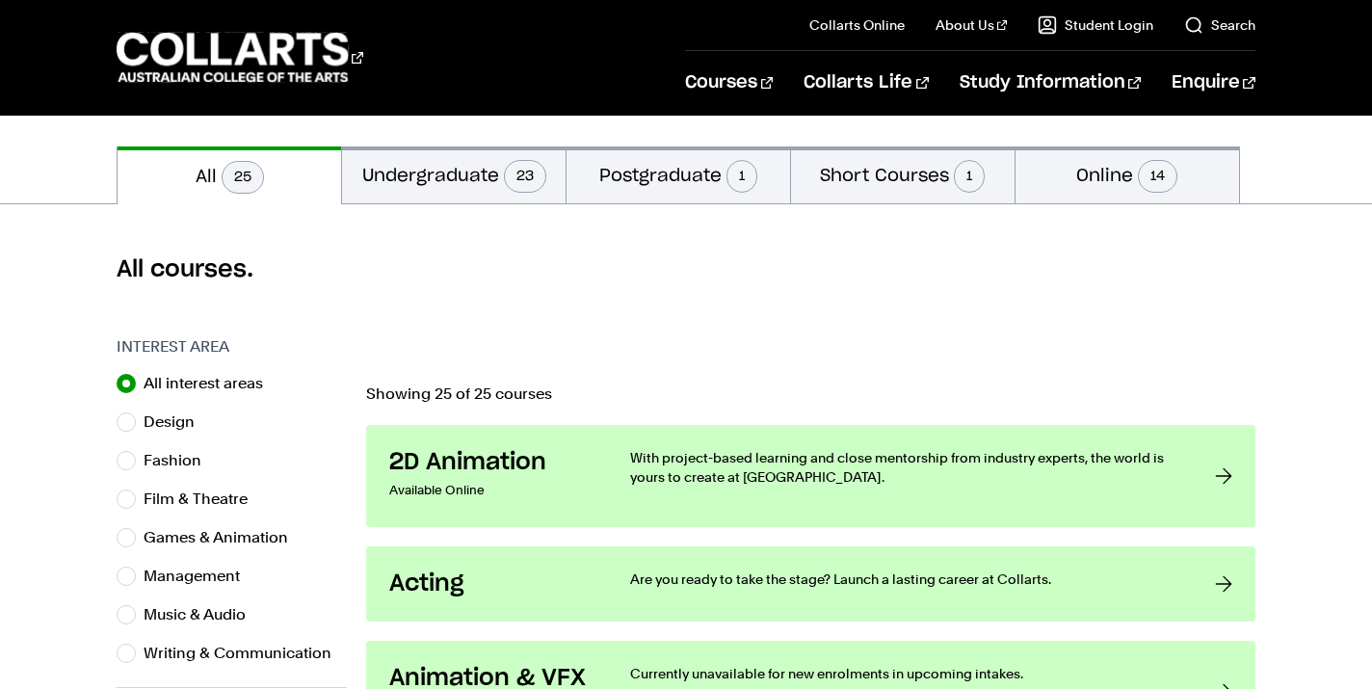
scroll to position [397, 0]
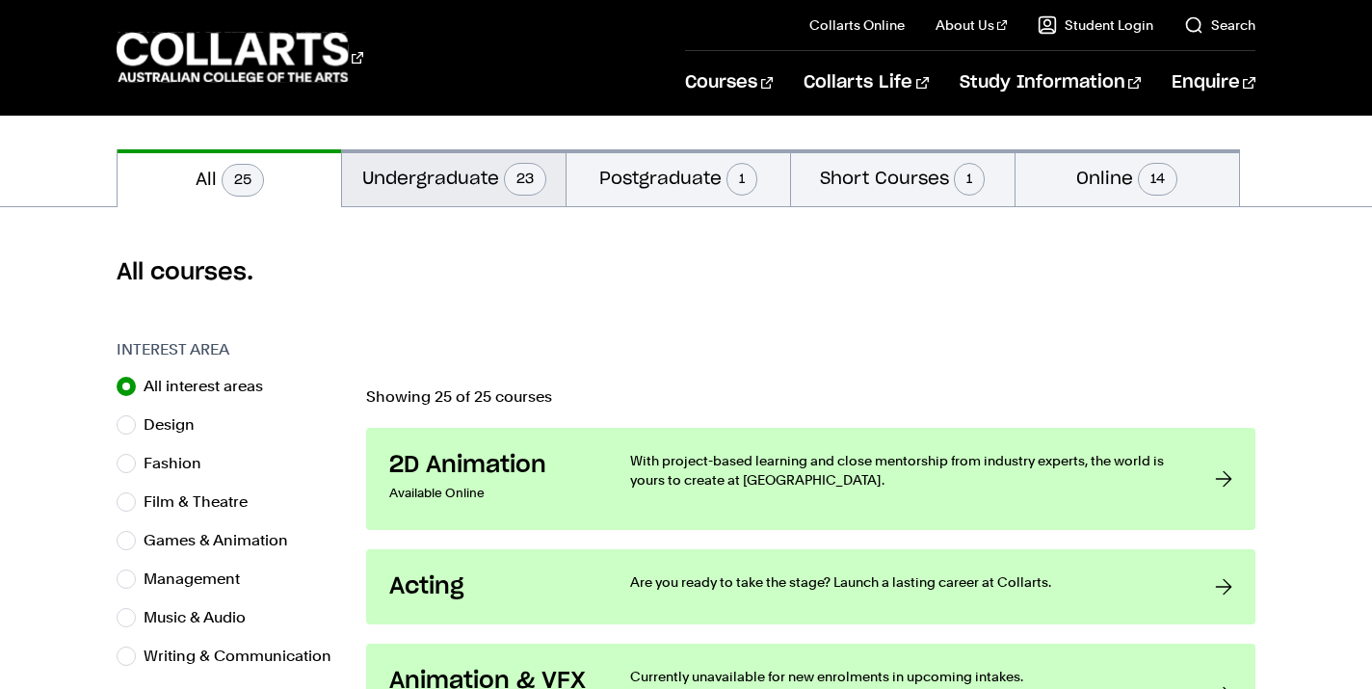
click at [431, 200] on button "Undergraduate 23" at bounding box center [454, 177] width 224 height 57
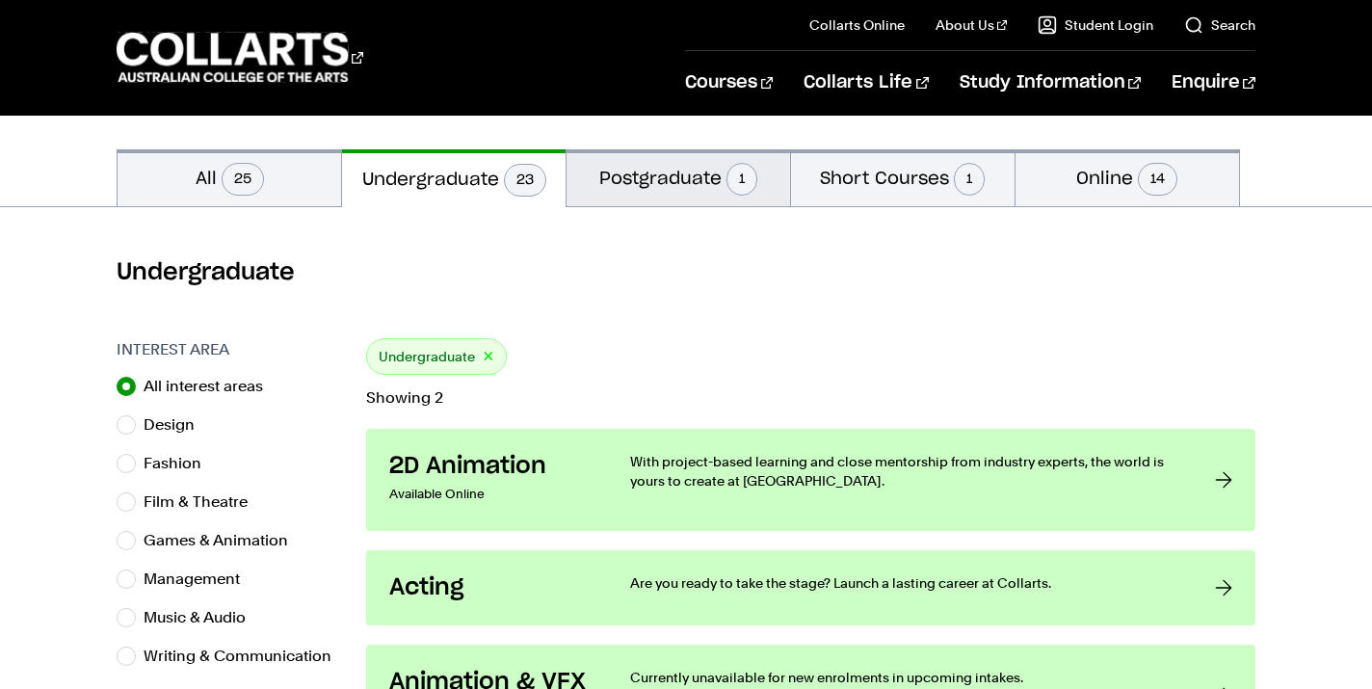
click at [669, 171] on button "Postgraduate 1" at bounding box center [679, 177] width 224 height 57
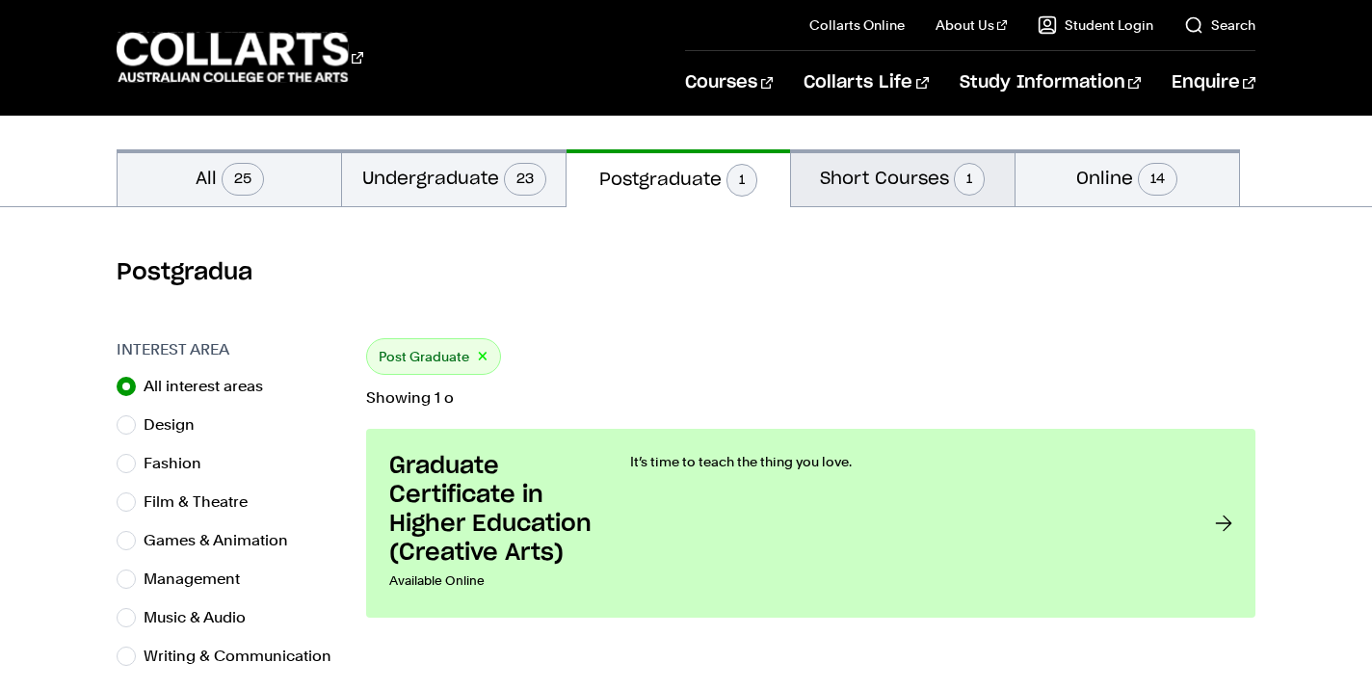
click at [896, 173] on button "Short Courses 1" at bounding box center [903, 177] width 224 height 57
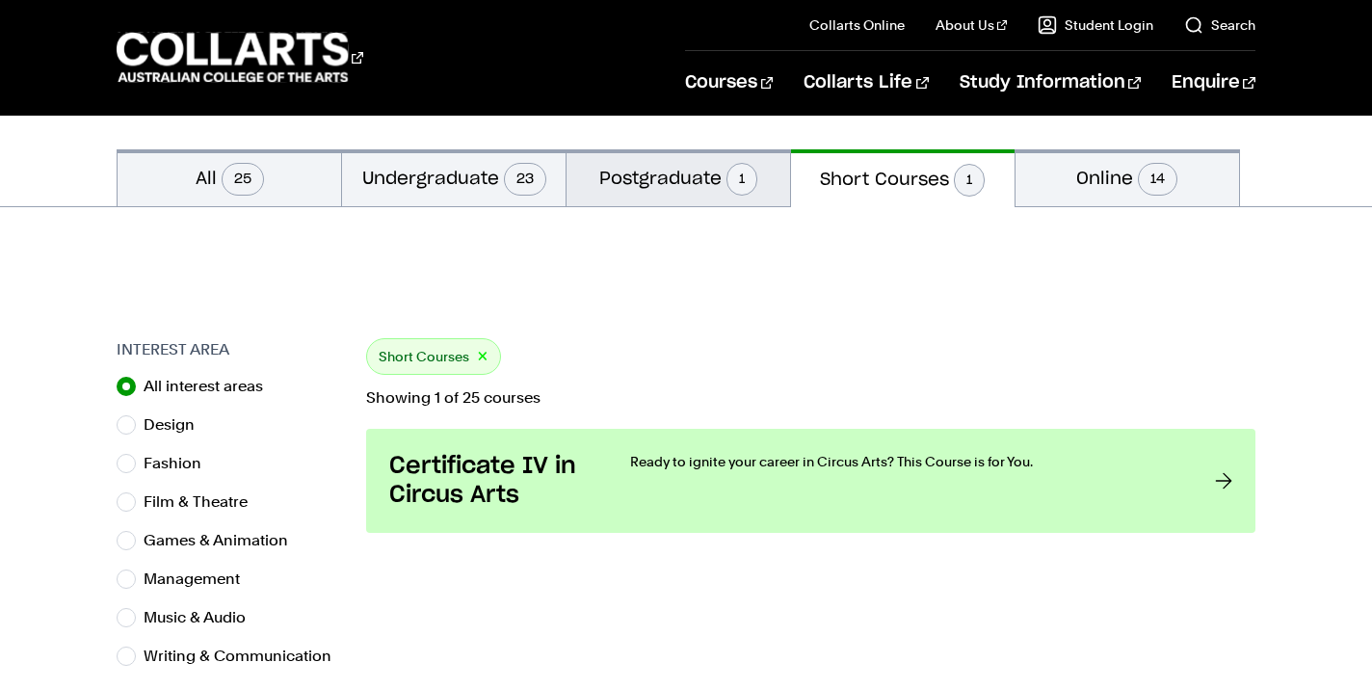
click at [627, 193] on button "Postgraduate 1" at bounding box center [679, 177] width 224 height 57
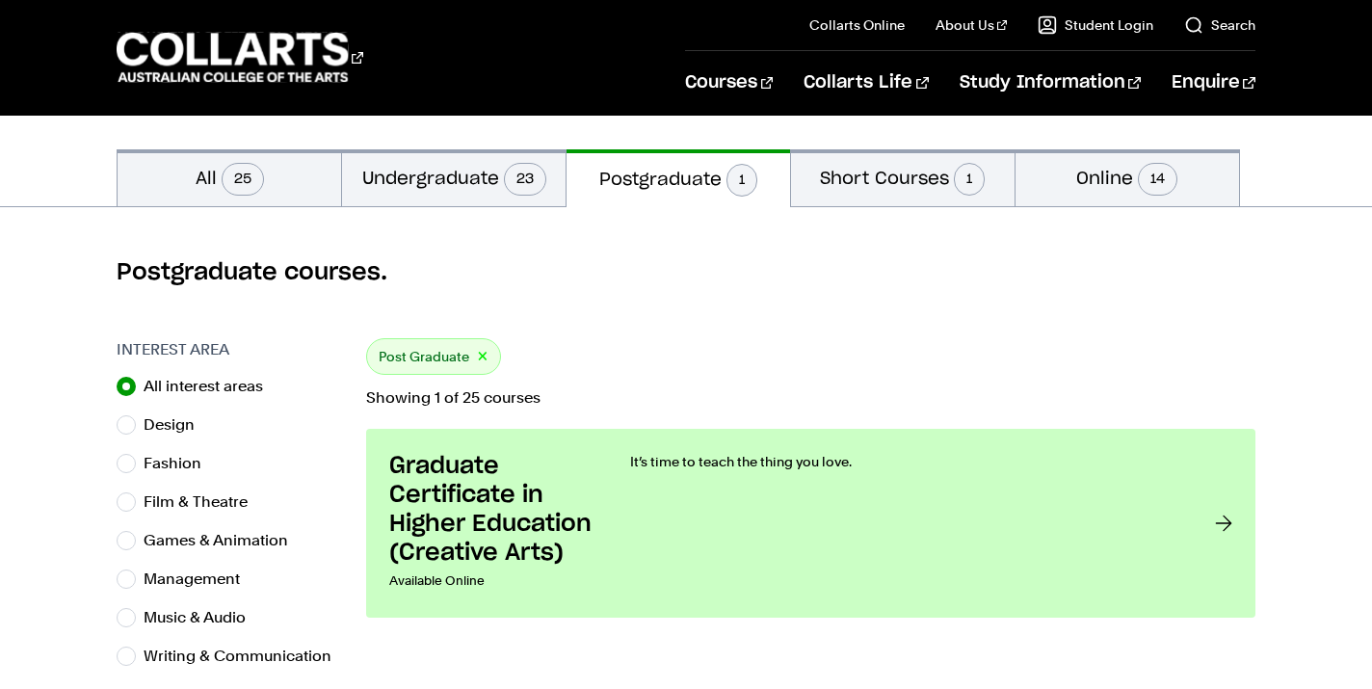
click at [1086, 171] on button "Online 14" at bounding box center [1128, 177] width 224 height 57
radio input "false"
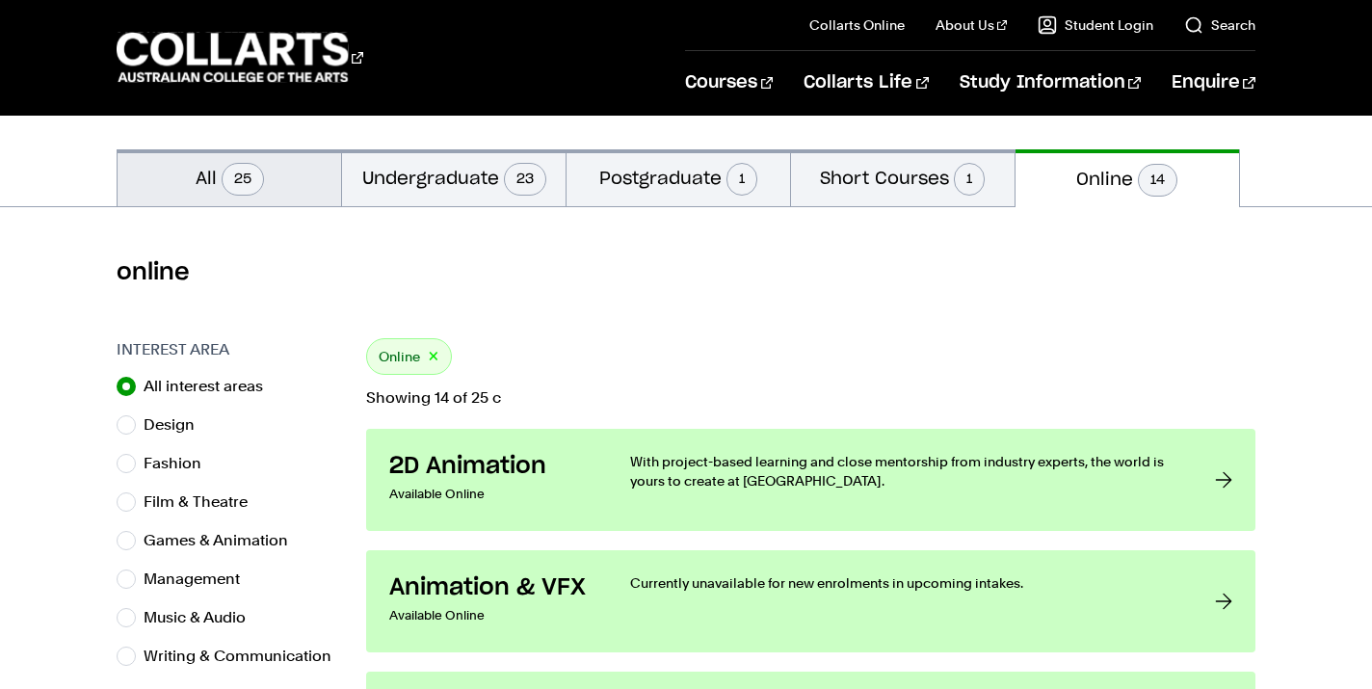
click at [238, 195] on span "25" at bounding box center [243, 179] width 42 height 33
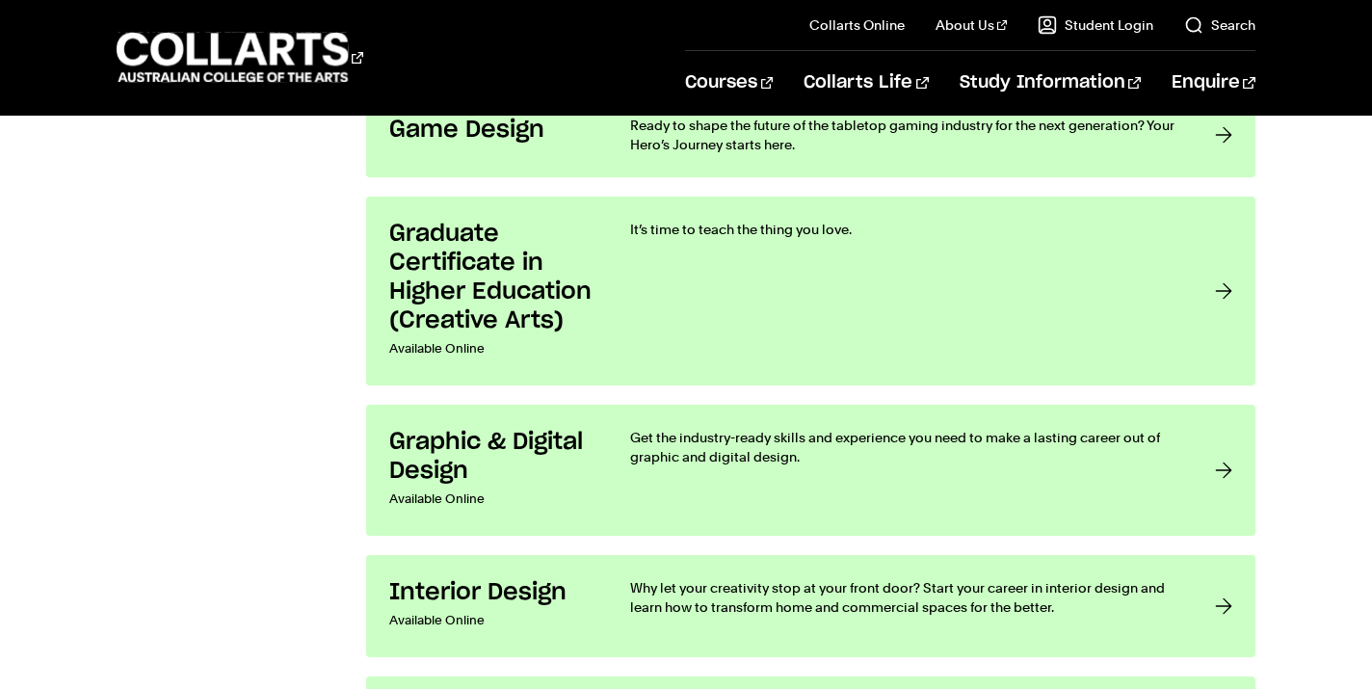
scroll to position [2893, 0]
